Goal: Information Seeking & Learning: Learn about a topic

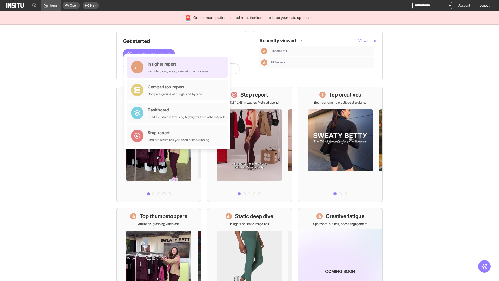
click at [178, 67] on div "Insights report Insights by ad, adset, campaign, or placement" at bounding box center [180, 67] width 64 height 12
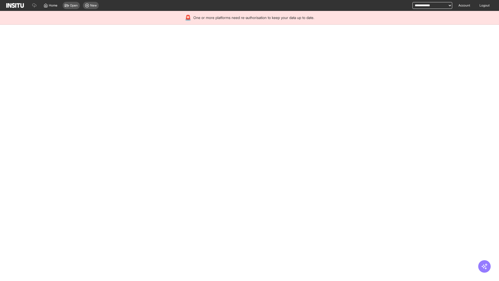
select select "**"
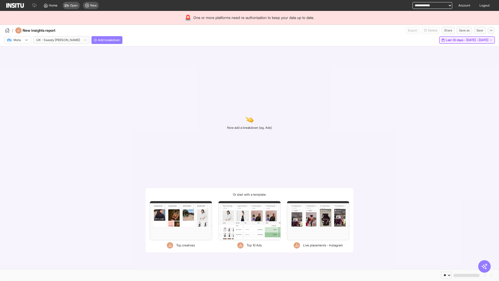
click at [456, 40] on span "Last 30 days - [DATE] - [DATE]" at bounding box center [467, 40] width 43 height 4
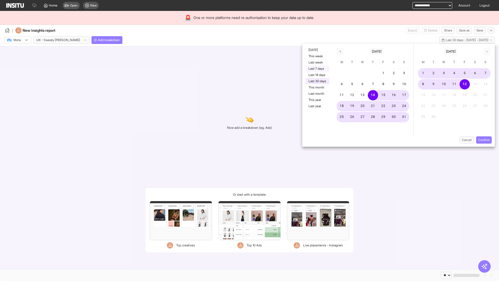
click at [317, 69] on button "Last 7 days" at bounding box center [317, 68] width 24 height 6
